Goal: Task Accomplishment & Management: Use online tool/utility

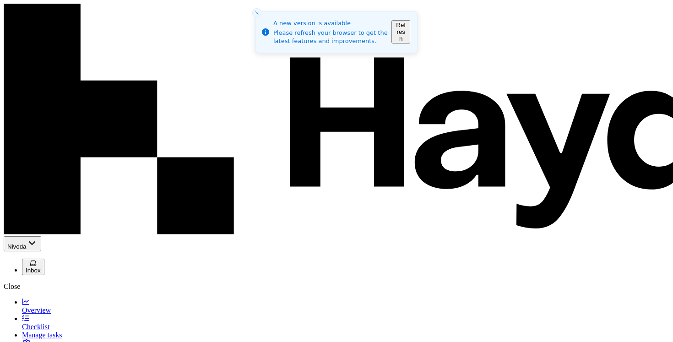
scroll to position [309, 0]
click at [410, 30] on button "Refresh" at bounding box center [400, 31] width 19 height 23
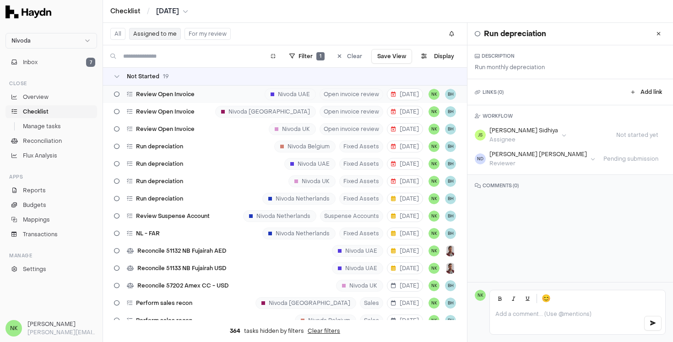
click at [233, 93] on div "Review Open Invoice Nivoda UAE Open invoice review 3 Sep NK BH" at bounding box center [285, 94] width 364 height 17
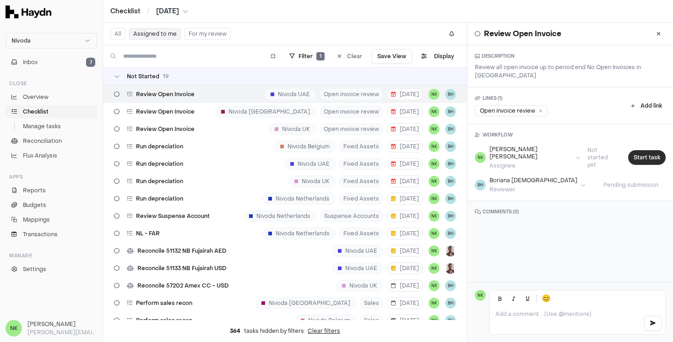
click at [646, 150] on button "Start task" at bounding box center [647, 157] width 38 height 15
